Goal: Task Accomplishment & Management: Use online tool/utility

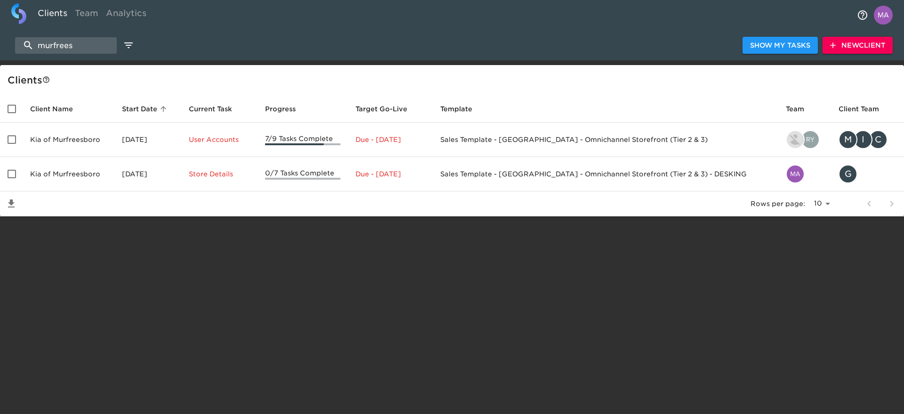
select select "10"
click at [95, 42] on input "murfrees" at bounding box center [66, 45] width 102 height 16
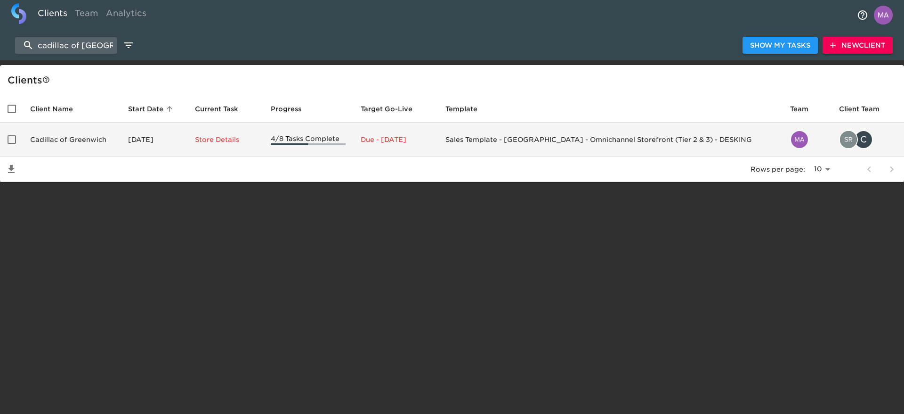
type input "cadillac of greenwich"
click at [81, 132] on td "Cadillac of Greenwich" at bounding box center [72, 139] width 98 height 34
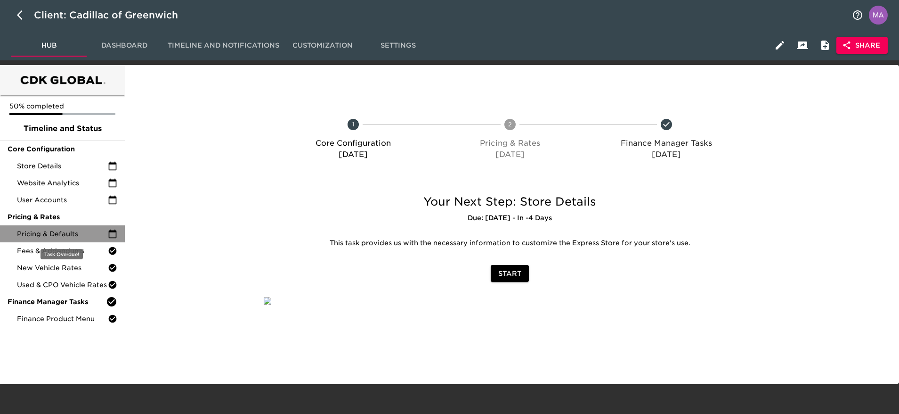
click at [37, 235] on span "Pricing & Defaults" at bounding box center [62, 233] width 91 height 9
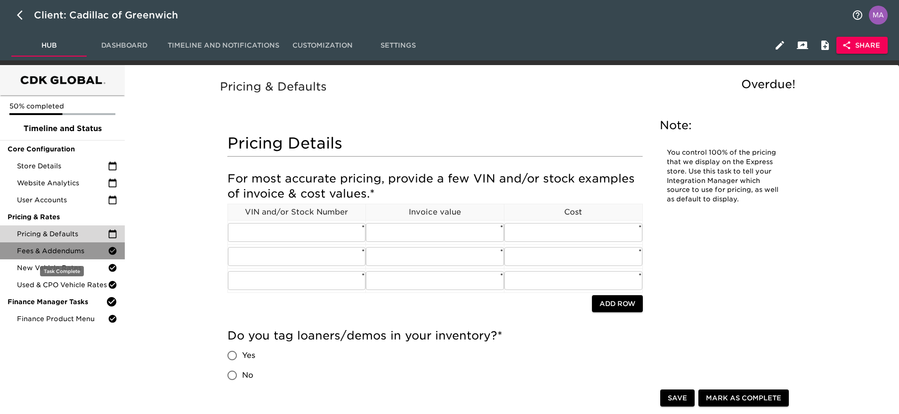
click at [42, 247] on span "Fees & Addendums" at bounding box center [62, 250] width 91 height 9
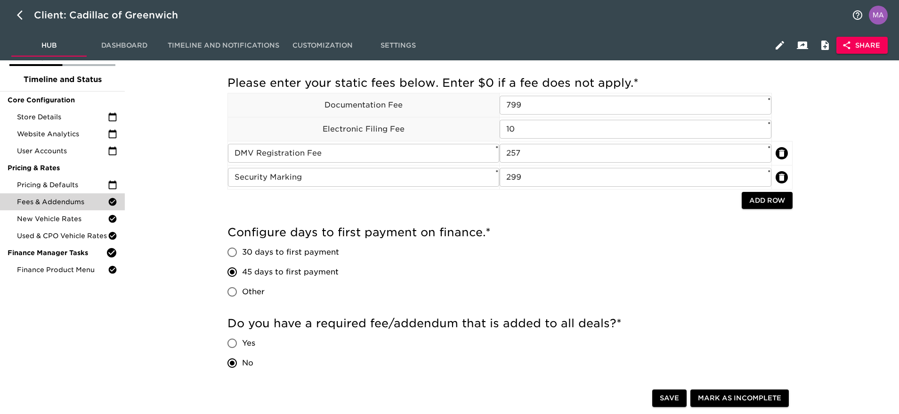
scroll to position [46, 0]
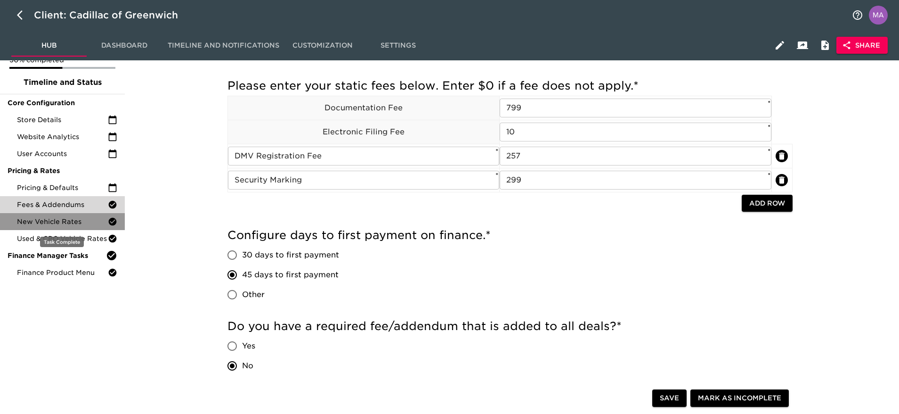
click at [63, 220] on span "New Vehicle Rates" at bounding box center [62, 221] width 91 height 9
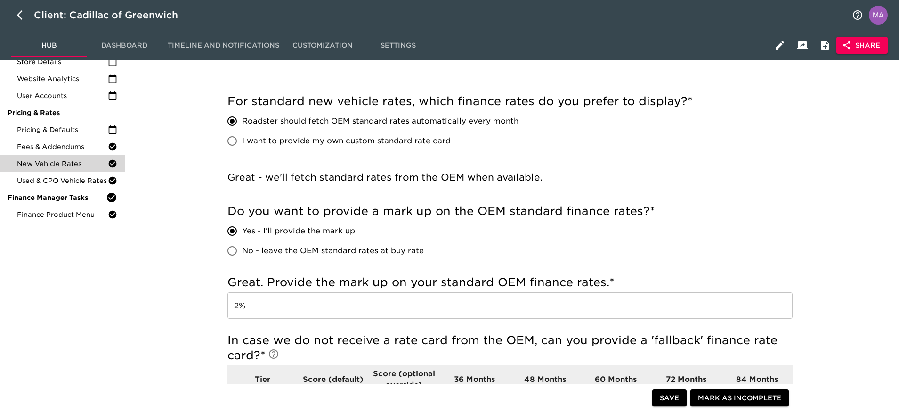
scroll to position [103, 0]
click at [69, 184] on span "Used & CPO Vehicle Rates" at bounding box center [62, 181] width 91 height 9
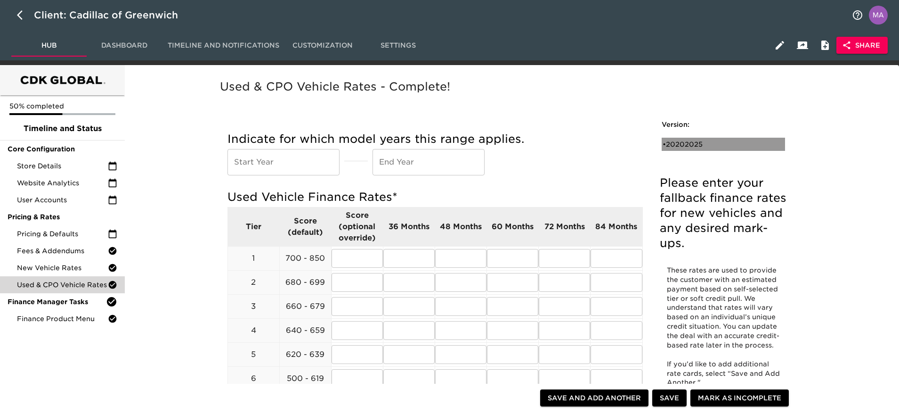
click at [691, 145] on div "• 20202025" at bounding box center [717, 143] width 108 height 9
type input "2020"
type input "2025"
radio input "true"
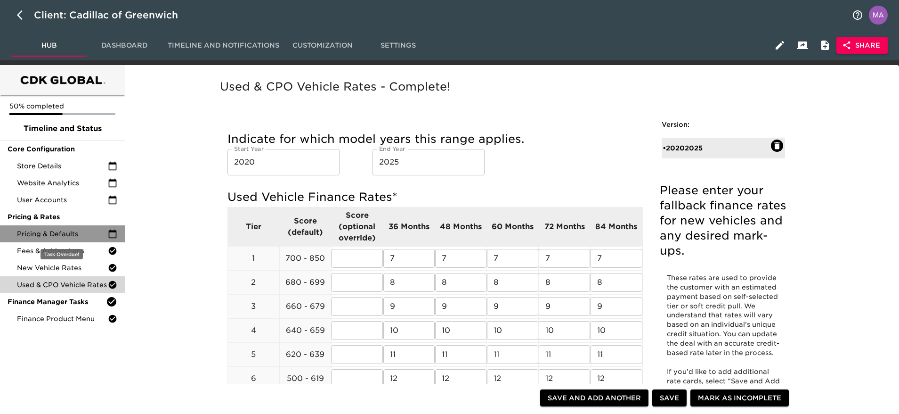
click at [54, 240] on div "Pricing & Defaults" at bounding box center [62, 233] width 125 height 17
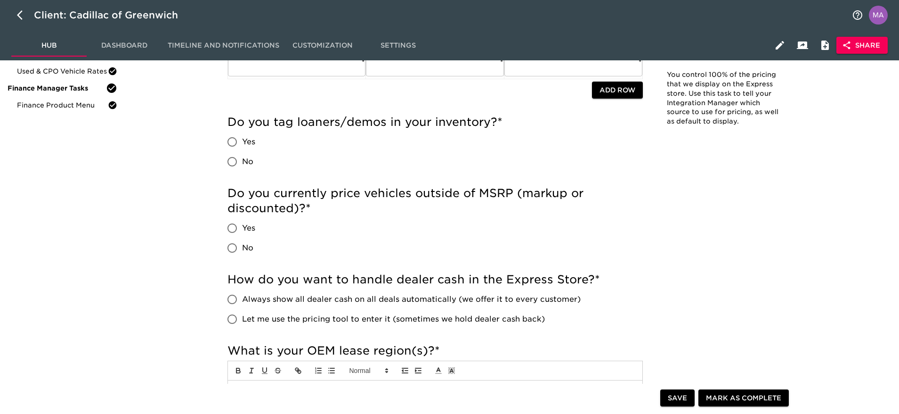
scroll to position [216, 0]
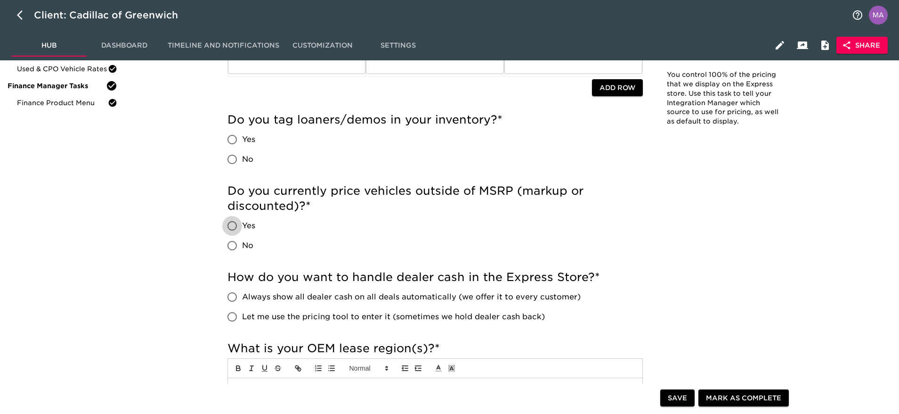
click at [230, 225] on input "Yes" at bounding box center [232, 226] width 20 height 20
radio input "true"
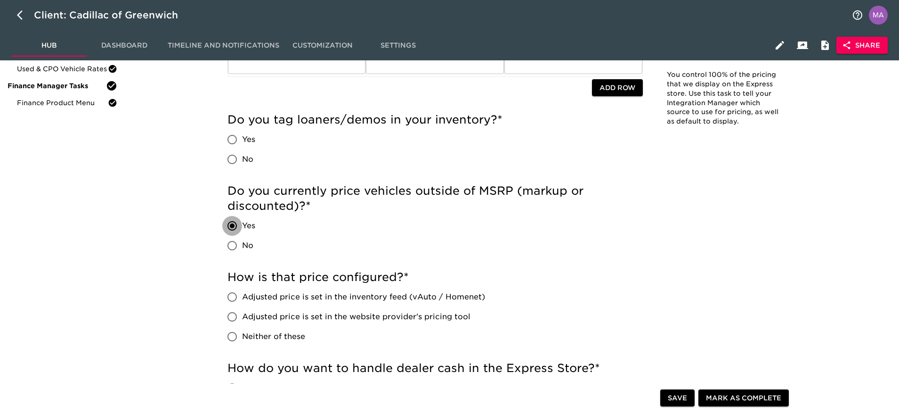
click at [235, 225] on input "Yes" at bounding box center [232, 226] width 20 height 20
click at [229, 249] on input "No" at bounding box center [232, 246] width 20 height 20
radio input "true"
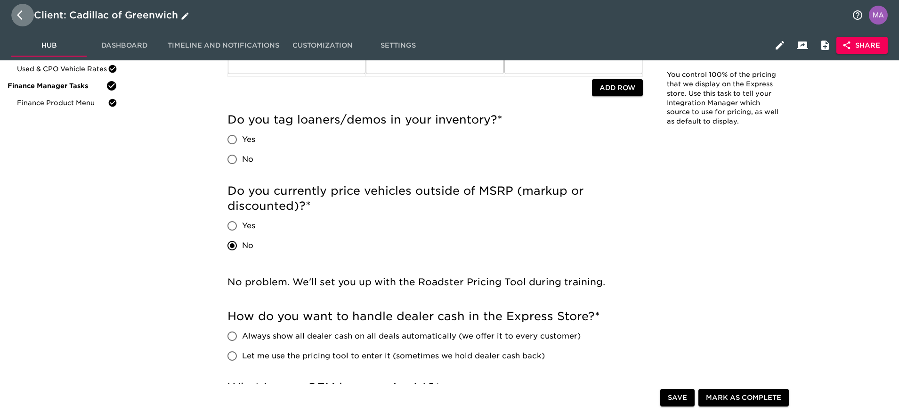
click at [17, 12] on icon "button" at bounding box center [22, 14] width 11 height 11
select select "10"
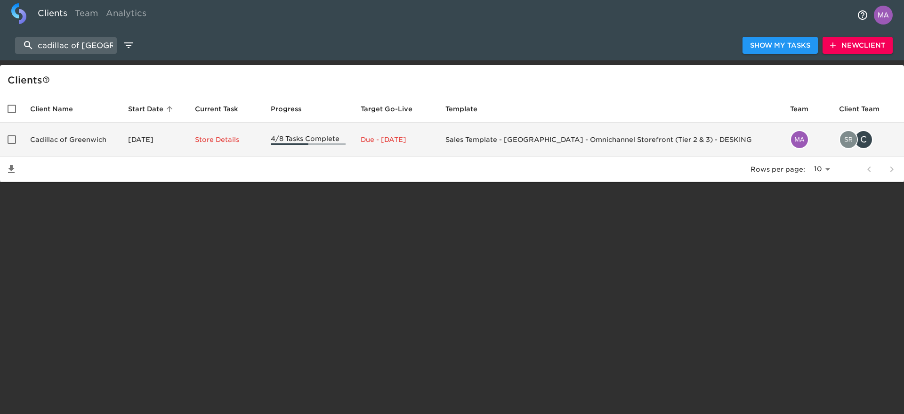
click at [71, 138] on td "Cadillac of Greenwich" at bounding box center [72, 139] width 98 height 34
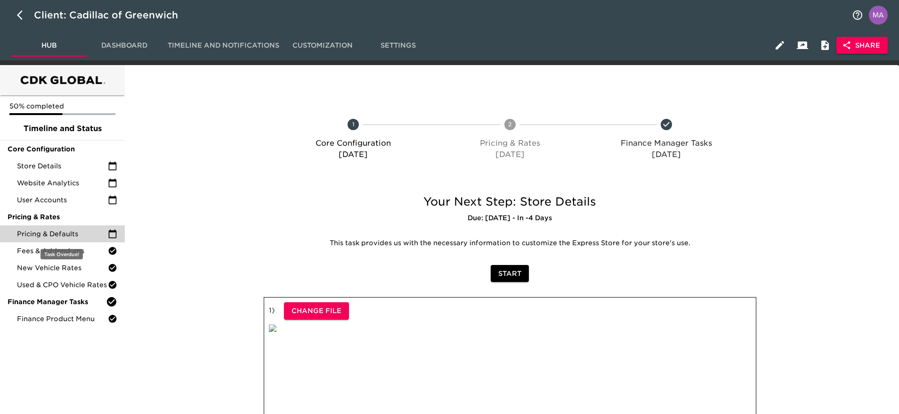
click at [70, 233] on span "Pricing & Defaults" at bounding box center [62, 233] width 91 height 9
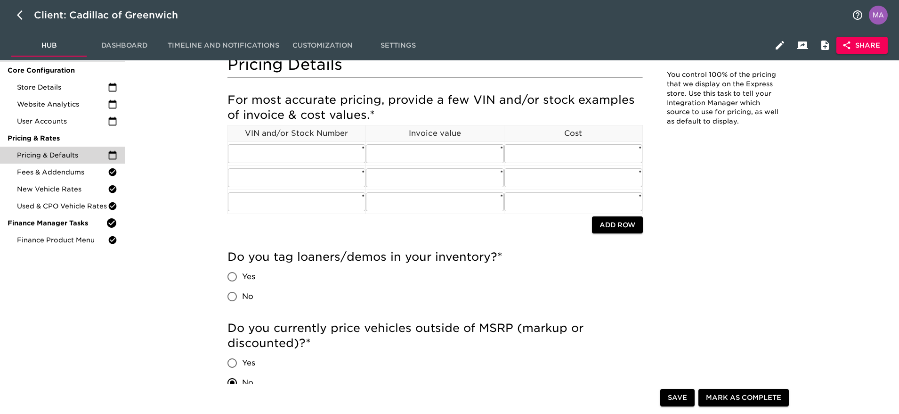
scroll to position [72, 0]
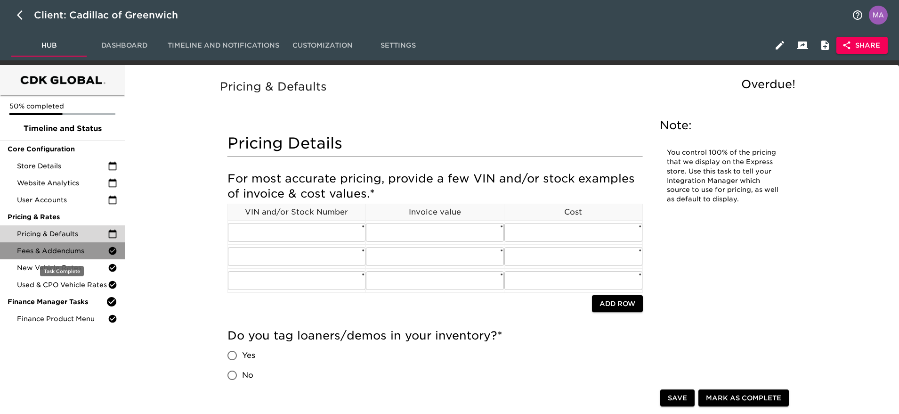
click at [81, 246] on span "Fees & Addendums" at bounding box center [62, 250] width 91 height 9
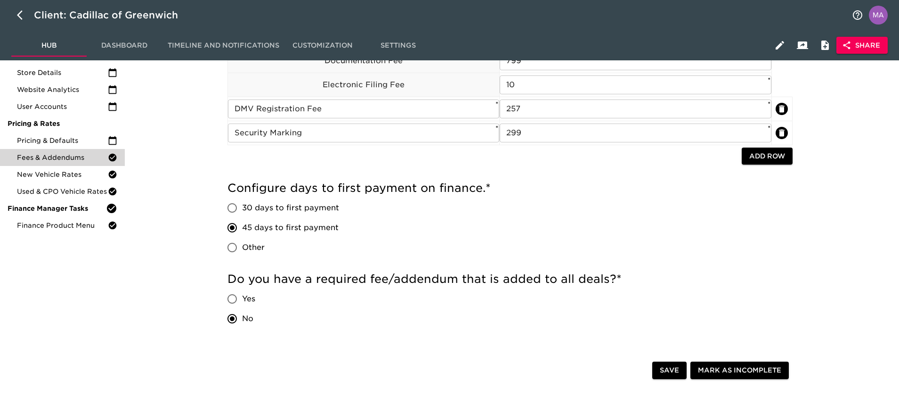
scroll to position [62, 0]
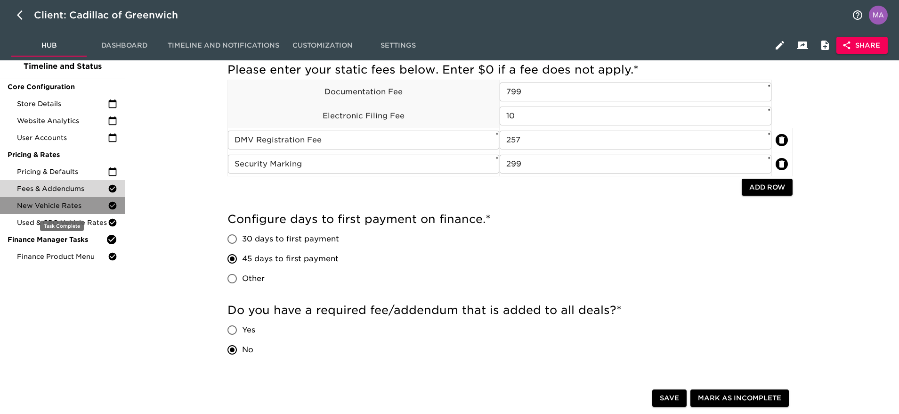
click at [72, 203] on span "New Vehicle Rates" at bounding box center [62, 205] width 91 height 9
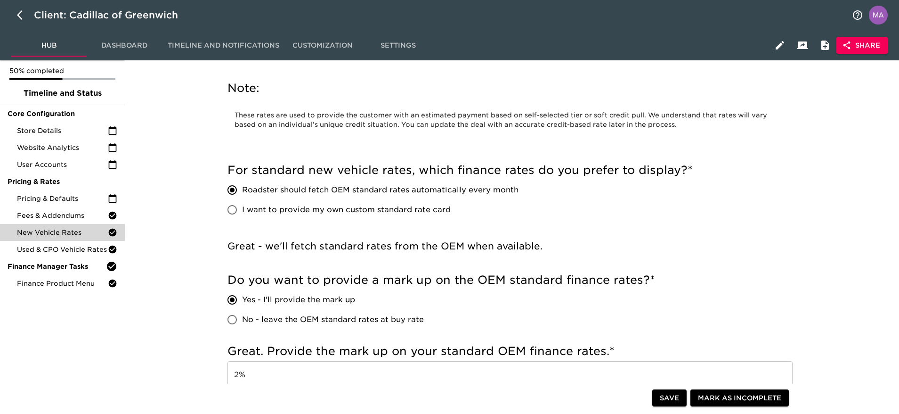
scroll to position [32, 0]
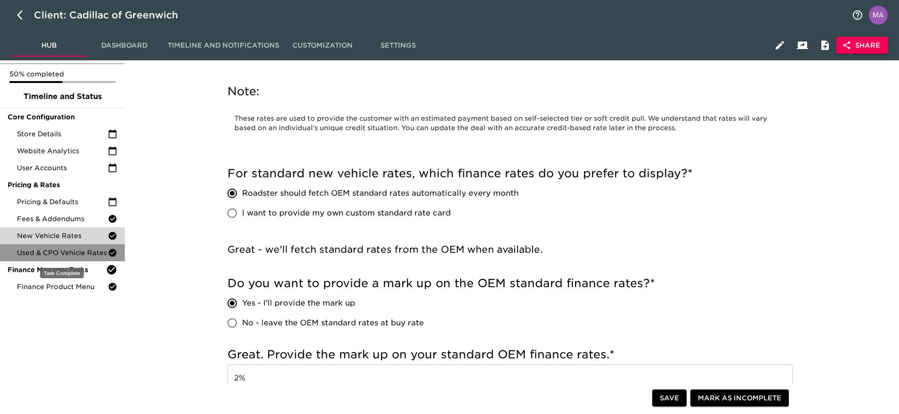
click at [46, 253] on span "Used & CPO Vehicle Rates" at bounding box center [62, 252] width 91 height 9
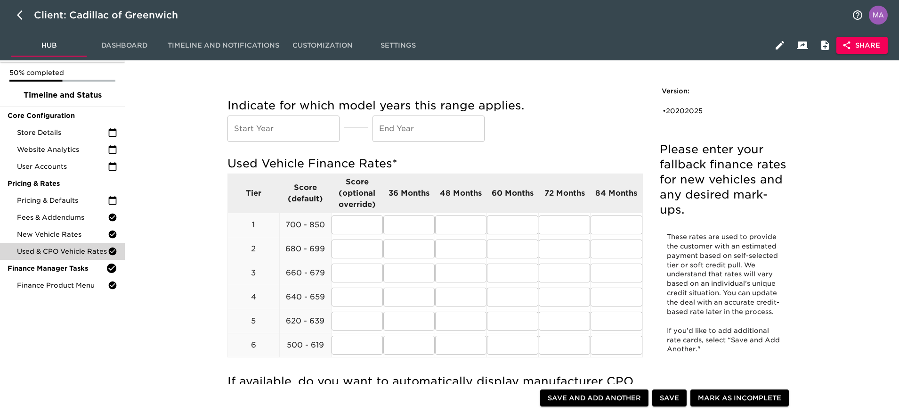
scroll to position [35, 0]
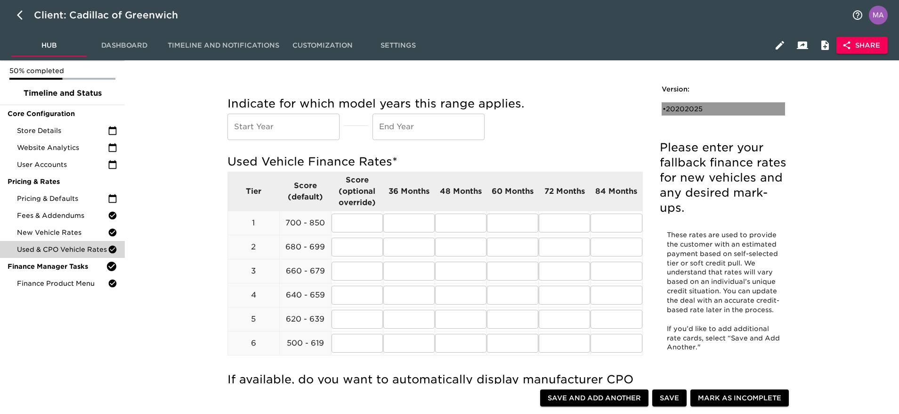
click at [678, 110] on div "• 20202025" at bounding box center [717, 108] width 108 height 9
type input "2020"
type input "2025"
radio input "true"
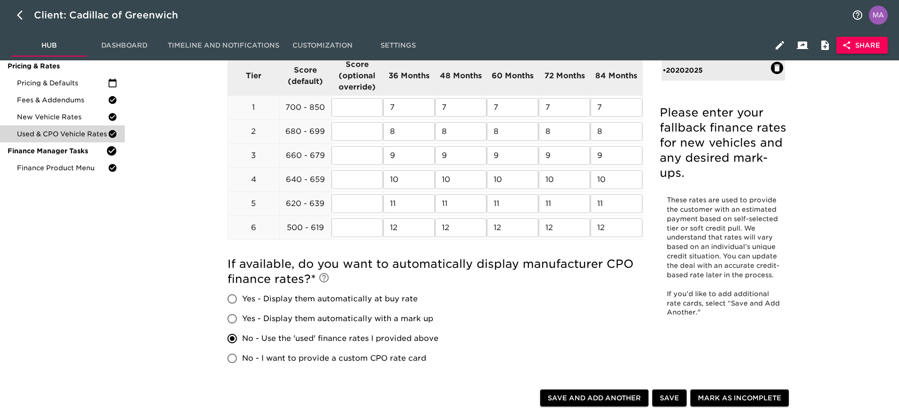
scroll to position [150, 0]
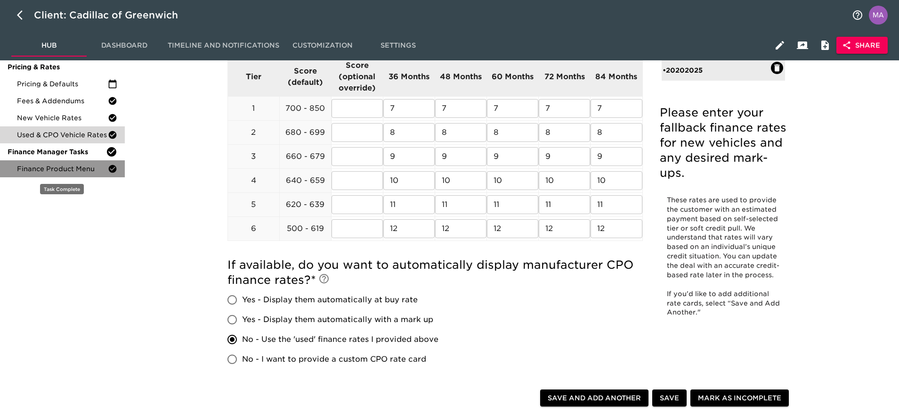
click at [27, 164] on span "Finance Product Menu" at bounding box center [62, 168] width 91 height 9
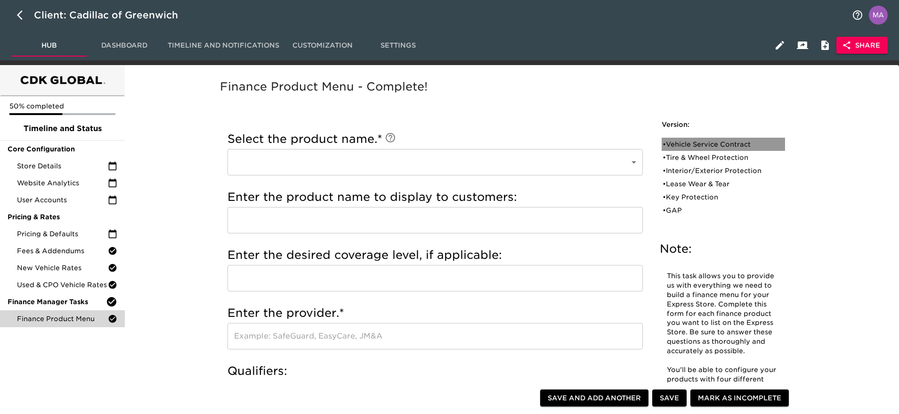
click at [700, 145] on div "• Vehicle Service Contract" at bounding box center [717, 143] width 108 height 9
type input "Vehicle Service Contract"
type input "Platinum"
type input "Cadillac Protection"
checkbox input "true"
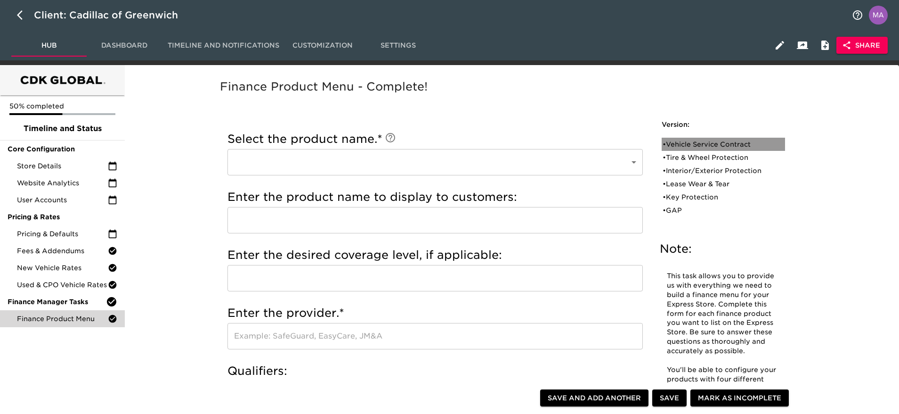
radio input "true"
checkbox input "true"
radio input "true"
type input "1000"
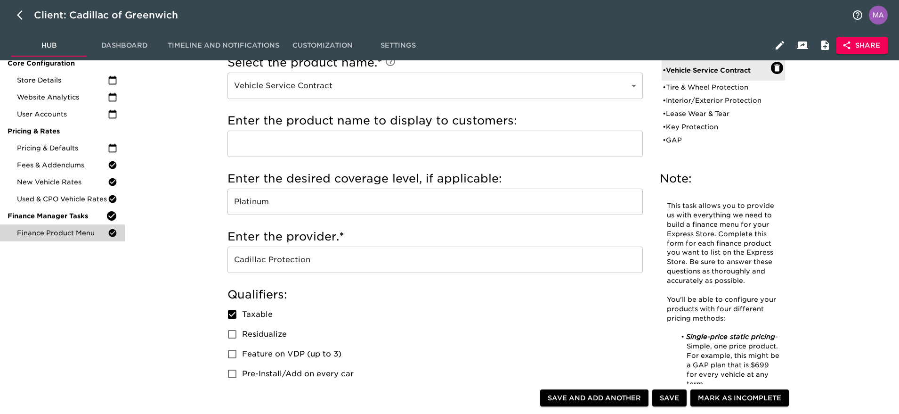
scroll to position [84, 0]
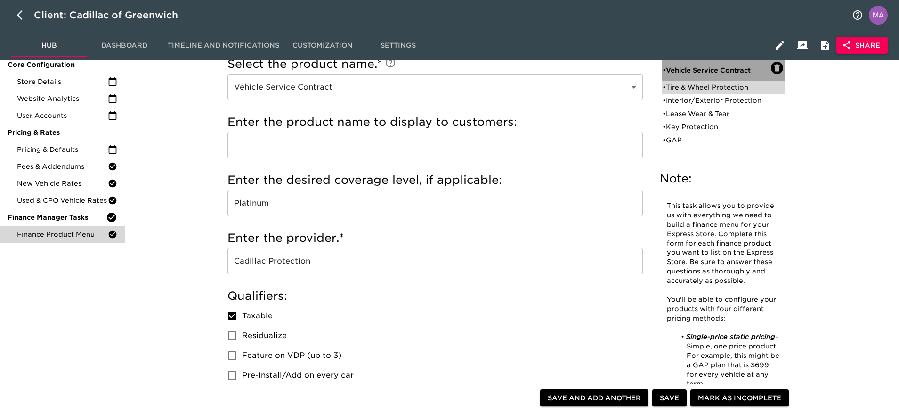
click at [699, 80] on div "• Vehicle Service Contract" at bounding box center [723, 70] width 123 height 21
click at [701, 85] on div "• Tire & Wheel Protection" at bounding box center [717, 86] width 108 height 9
type input "Tire & Wheel Protection"
checkbox input "true"
radio input "true"
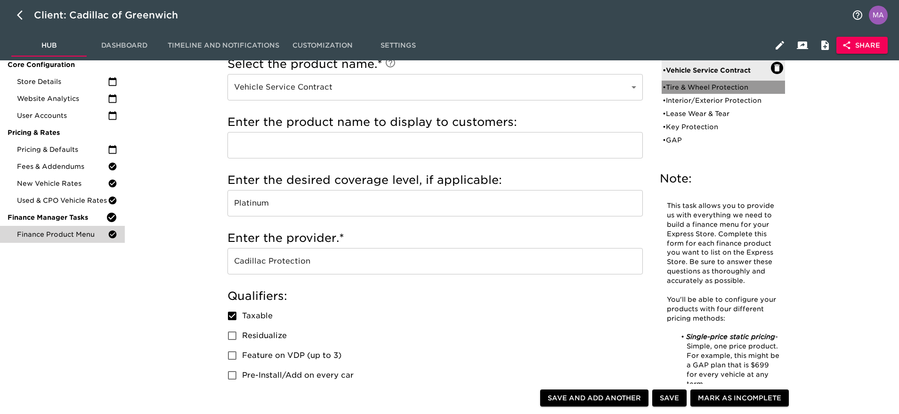
checkbox input "false"
radio input "true"
radio input "false"
type input "750"
radio input "false"
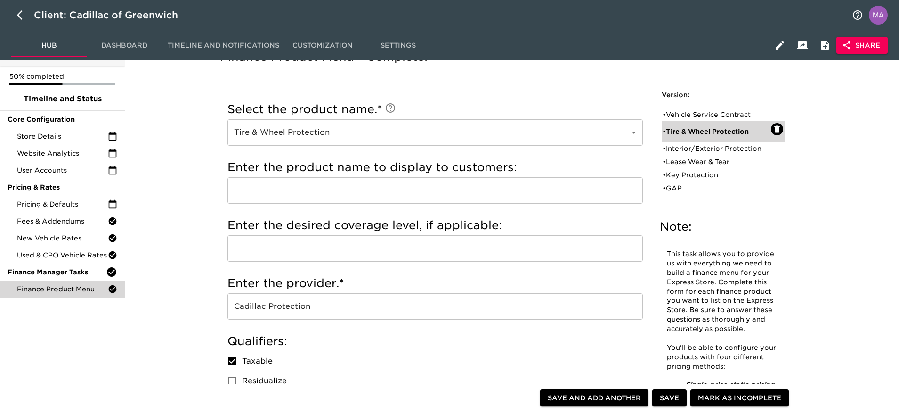
scroll to position [29, 0]
click at [683, 148] on div "• Interior/Exterior Protection" at bounding box center [717, 148] width 108 height 9
type input "Interior/Exterior Protection"
type input "Ally Appearance Protection"
type input "Ally Protection"
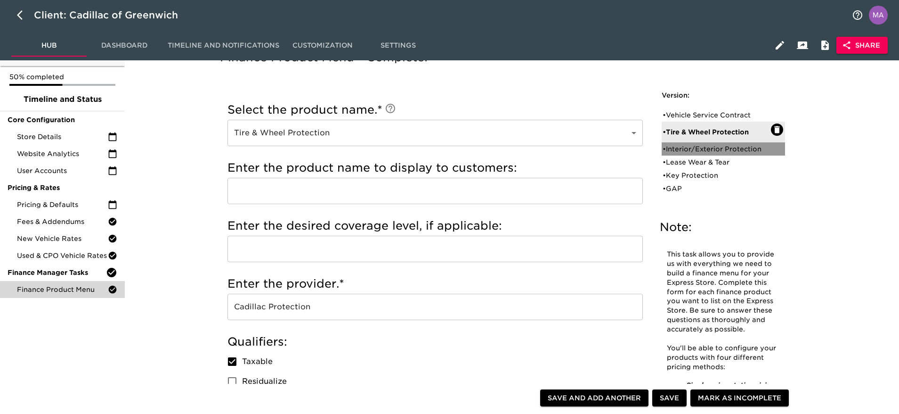
checkbox input "false"
radio input "true"
type input "544"
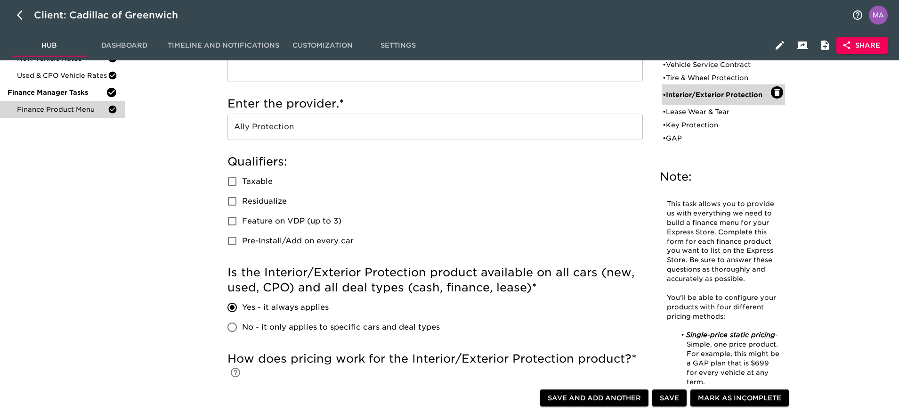
scroll to position [209, 0]
click at [688, 114] on div "• Lease Wear & Tear" at bounding box center [717, 111] width 108 height 9
type input "Lease Wear & Tear"
type input "Cadillac Protection"
radio input "false"
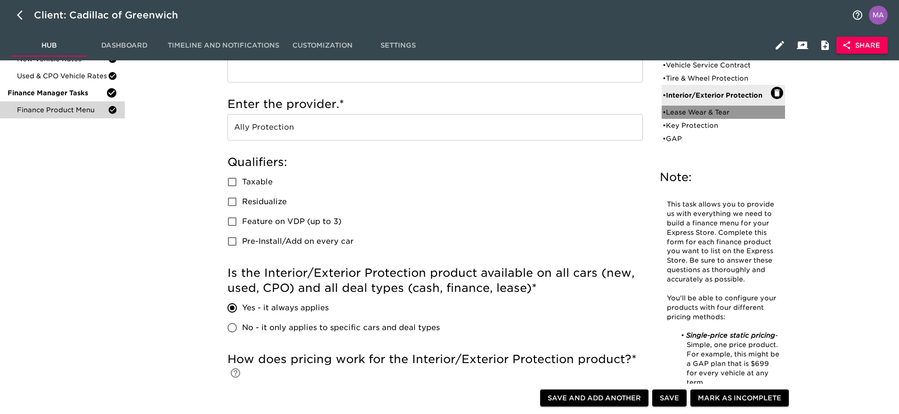
radio input "true"
checkbox input "true"
radio input "true"
type input "400"
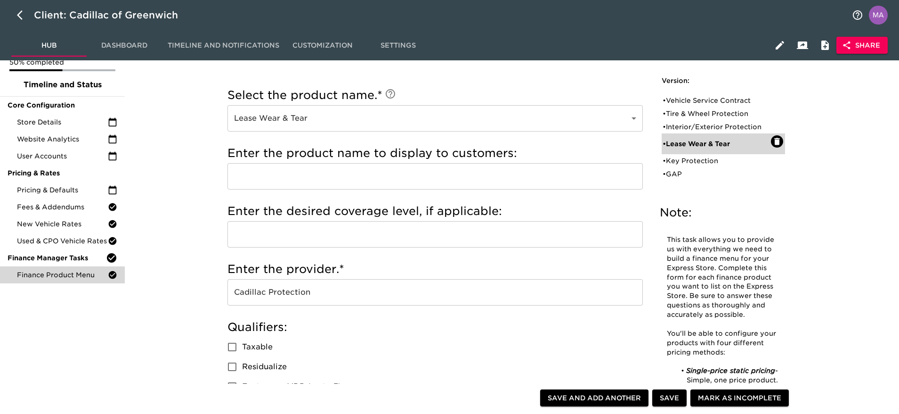
scroll to position [42, 0]
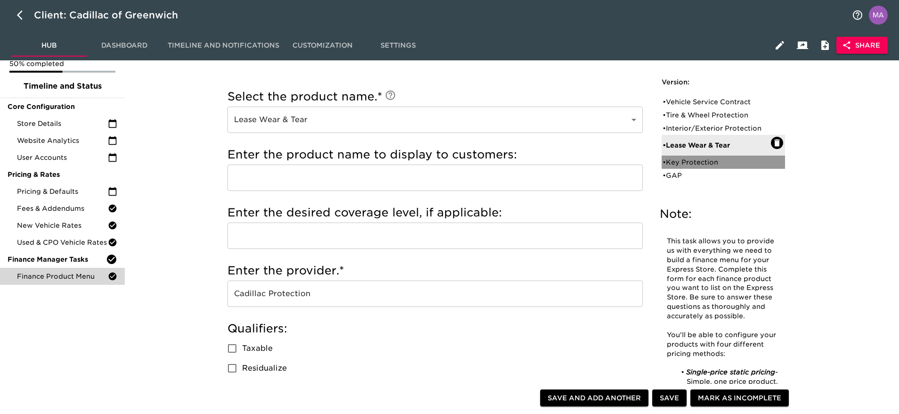
click at [690, 167] on div "• Key Protection" at bounding box center [723, 161] width 123 height 13
type input "Key Protection"
radio input "true"
radio input "false"
checkbox input "false"
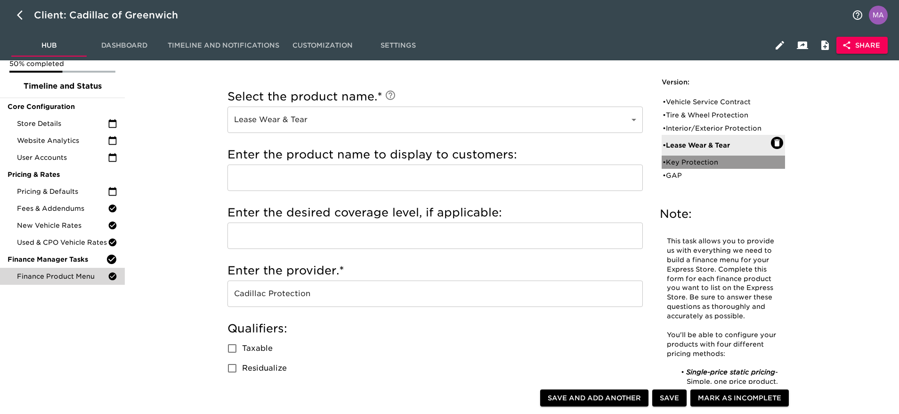
checkbox input "false"
radio input "true"
type input "250"
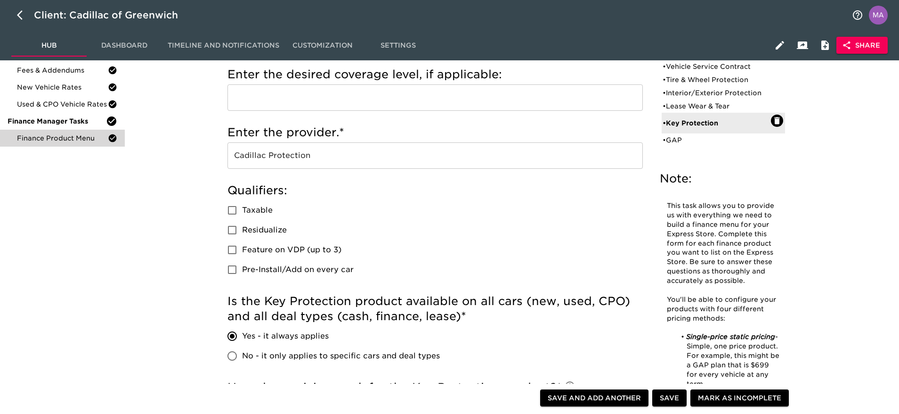
scroll to position [165, 0]
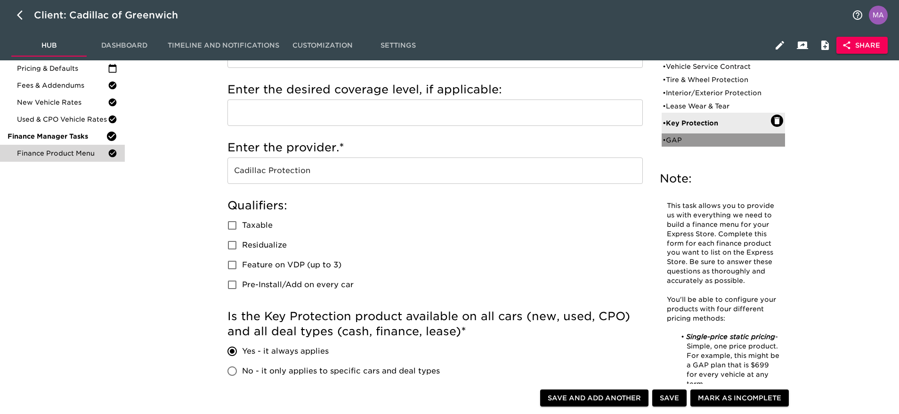
click at [684, 144] on div "• GAP" at bounding box center [717, 139] width 108 height 9
type input "GAP"
radio input "false"
radio input "true"
checkbox input "true"
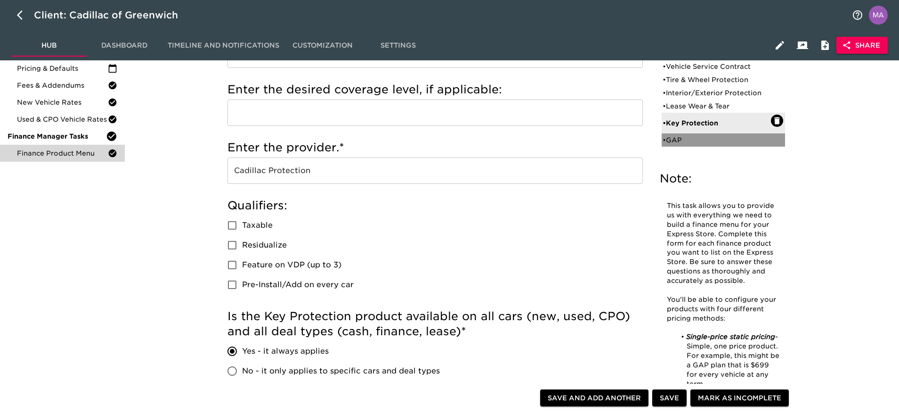
checkbox input "true"
radio input "true"
type input "700"
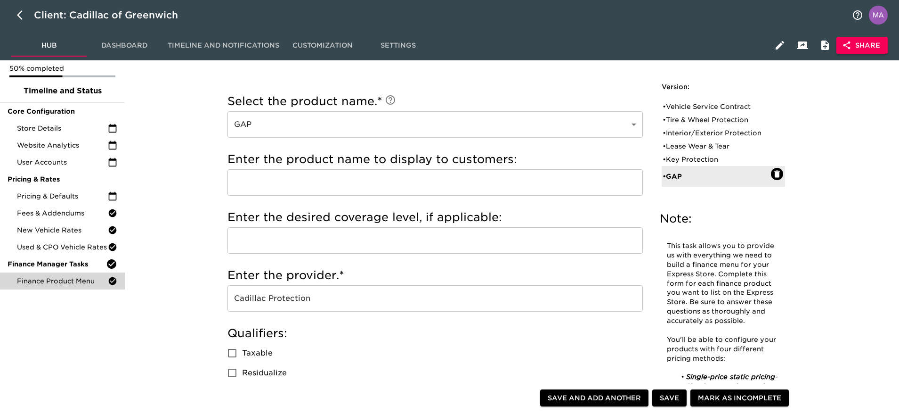
scroll to position [26, 0]
